Goal: Find specific page/section: Find specific page/section

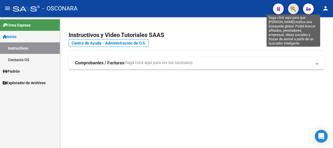
click at [294, 7] on icon "button" at bounding box center [293, 9] width 5 height 6
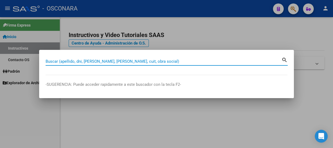
paste input "27701662011"
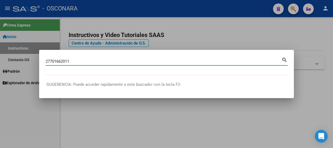
type input "27701662011"
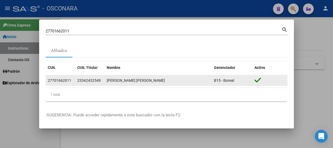
click at [56, 80] on div "27701662011" at bounding box center [60, 80] width 24 height 6
click at [86, 80] on span "23342432549" at bounding box center [89, 80] width 24 height 4
click at [83, 83] on div "23342432549" at bounding box center [89, 80] width 25 height 6
click at [70, 80] on div "27701662011" at bounding box center [60, 80] width 24 height 6
click at [88, 82] on span "23342432549" at bounding box center [89, 80] width 24 height 4
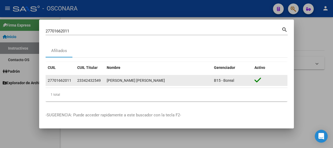
click at [258, 80] on icon at bounding box center [257, 80] width 7 height 8
drag, startPoint x: 254, startPoint y: 80, endPoint x: 223, endPoint y: 84, distance: 31.7
click at [251, 80] on div "27701662011 23342432549 [PERSON_NAME] [PERSON_NAME] B15 - Boreal" at bounding box center [167, 80] width 242 height 11
drag, startPoint x: 223, startPoint y: 84, endPoint x: 217, endPoint y: 84, distance: 5.4
click at [221, 84] on datatable-body-cell "B15 - Boreal" at bounding box center [232, 80] width 40 height 10
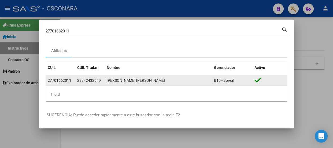
drag, startPoint x: 198, startPoint y: 81, endPoint x: 154, endPoint y: 83, distance: 44.5
click at [198, 81] on div "[PERSON_NAME] [PERSON_NAME]" at bounding box center [158, 80] width 103 height 6
click at [153, 82] on div "[PERSON_NAME] [PERSON_NAME]" at bounding box center [158, 80] width 103 height 6
